Goal: Information Seeking & Learning: Learn about a topic

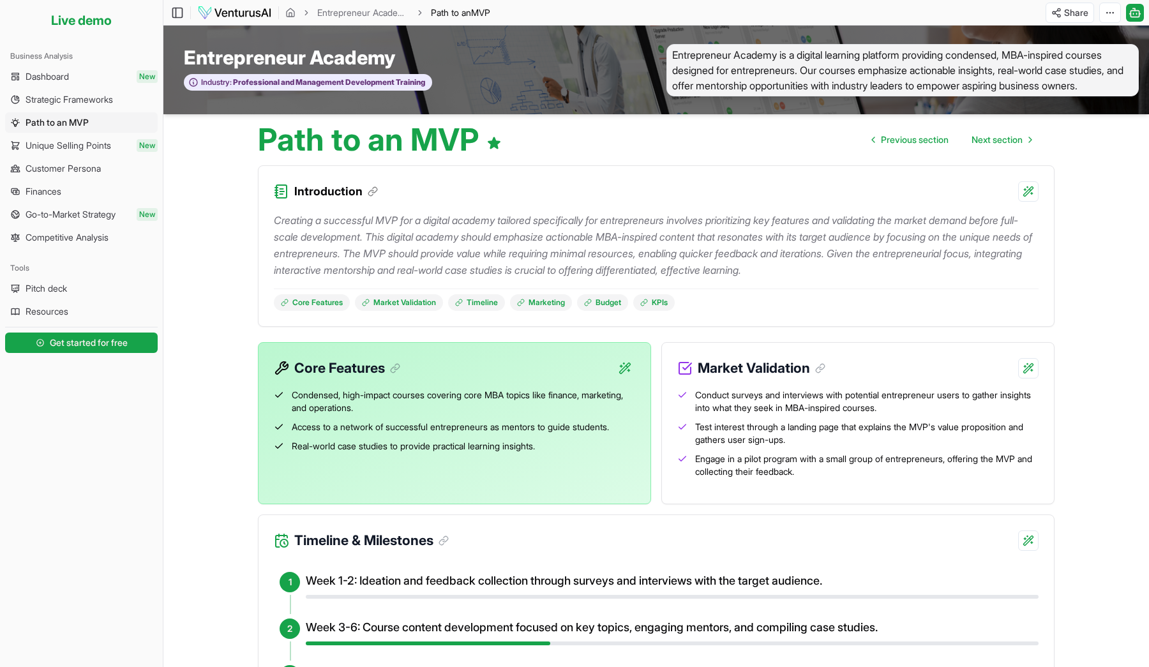
scroll to position [1077, 0]
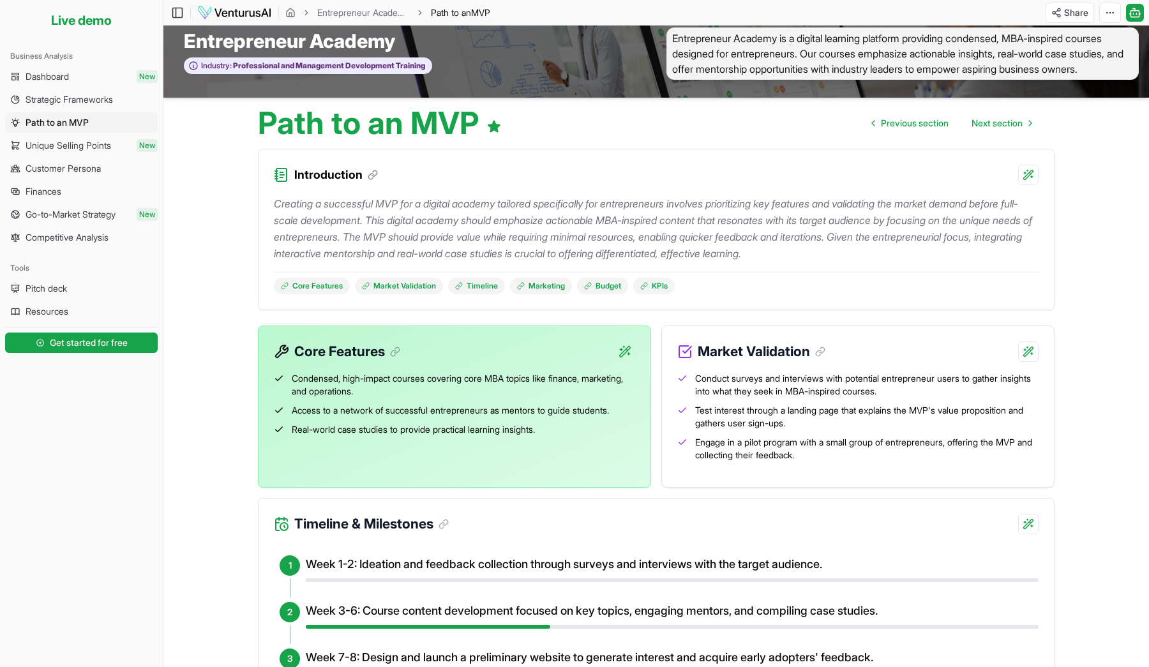
scroll to position [0, 0]
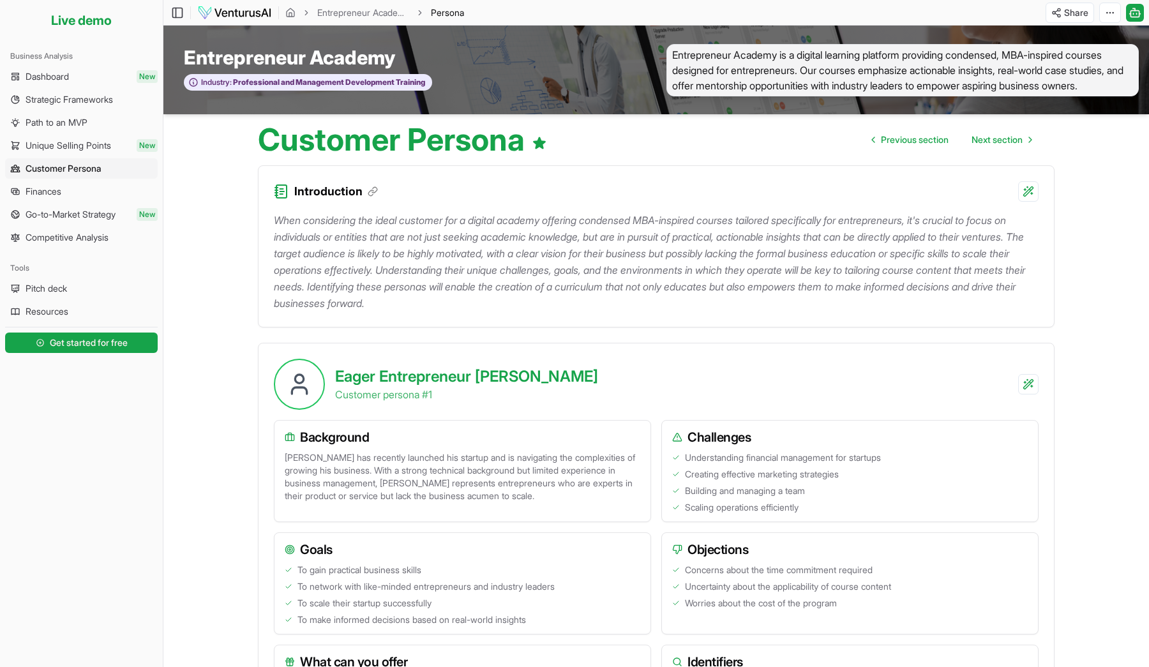
click at [227, 158] on main "Toggle Sidebar Entrepreneur Academy Customer Persona Share Toggle Chat Sidebar …" at bounding box center [656, 549] width 986 height 1099
click at [310, 142] on h1 "Customer Persona" at bounding box center [402, 140] width 289 height 31
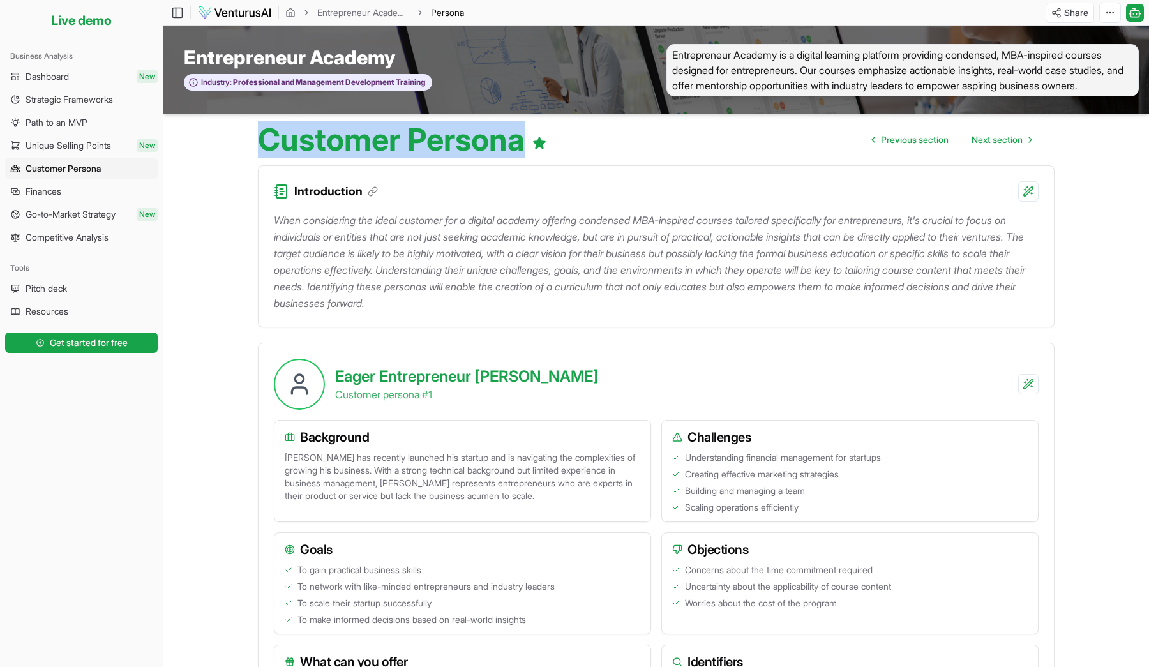
click at [310, 142] on h1 "Customer Persona" at bounding box center [402, 140] width 289 height 31
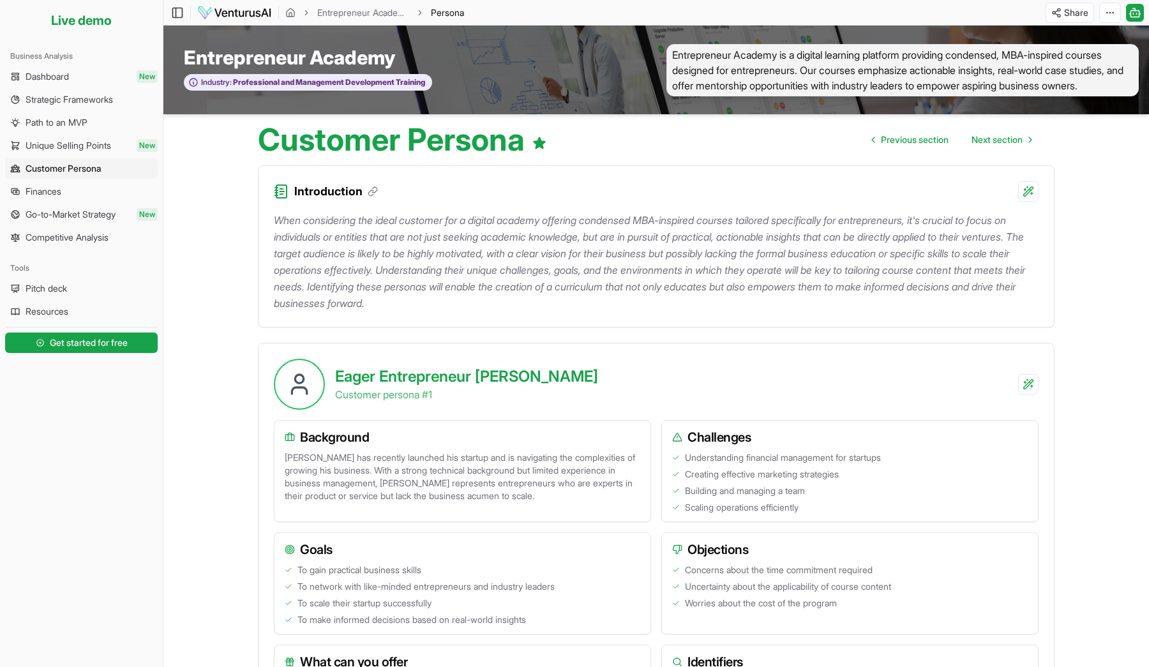
click at [310, 142] on h1 "Customer Persona" at bounding box center [402, 140] width 289 height 31
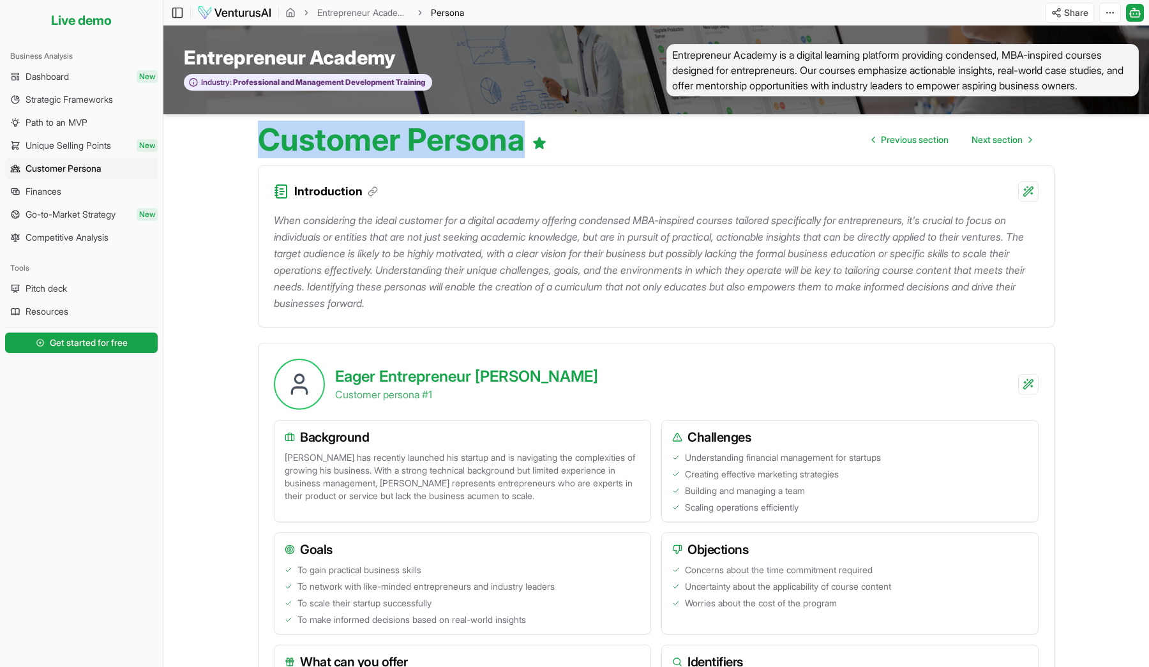
click at [310, 142] on h1 "Customer Persona" at bounding box center [402, 140] width 289 height 31
